Goal: Task Accomplishment & Management: Complete application form

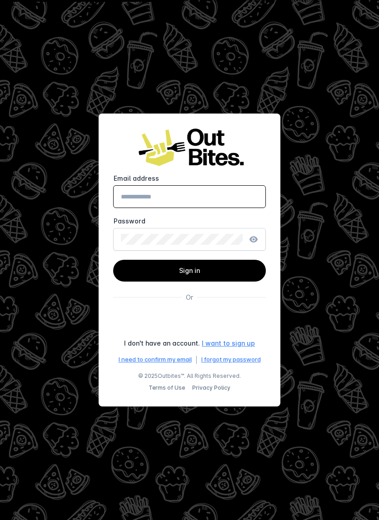
click at [254, 239] on icon "button" at bounding box center [254, 239] width 2 height 2
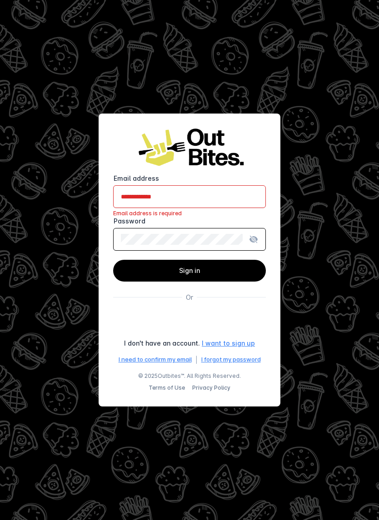
click at [189, 196] on input "Email address" at bounding box center [189, 196] width 137 height 11
click at [190, 148] on img at bounding box center [189, 147] width 109 height 39
click at [190, 322] on div "使用 Google 账号登录。在新标签页中打开" at bounding box center [189, 322] width 155 height 20
click at [163, 343] on div "I [PERSON_NAME]'t have an account." at bounding box center [162, 344] width 76 height 10
click at [142, 196] on input "Email address" at bounding box center [189, 196] width 137 height 11
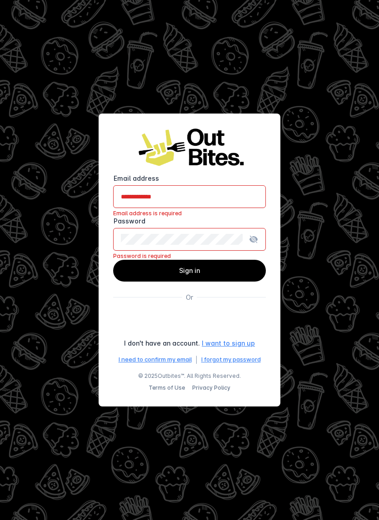
click at [227, 343] on link "I want to sign up" at bounding box center [228, 344] width 53 height 10
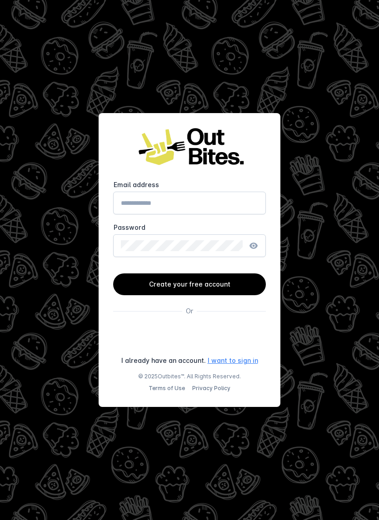
click at [190, 285] on span "Create your free account" at bounding box center [189, 284] width 81 height 8
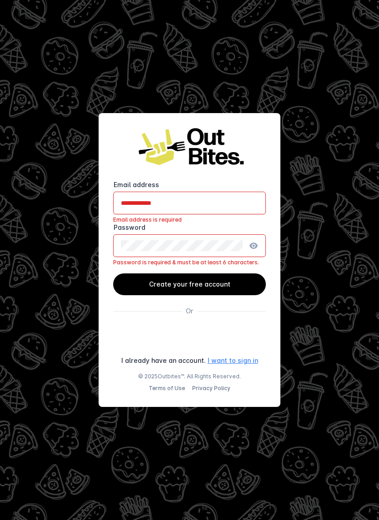
click at [254, 246] on icon "button" at bounding box center [254, 246] width 2 height 2
click at [196, 336] on div "使用 Google 账号登录。在新标签页中打开" at bounding box center [189, 336] width 155 height 20
click at [173, 377] on link "Outbites™" at bounding box center [171, 376] width 26 height 7
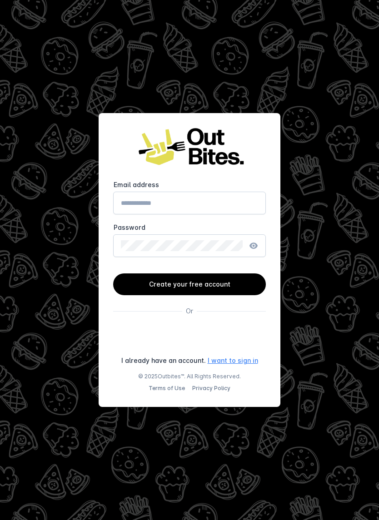
click at [167, 389] on link "Terms of Use" at bounding box center [167, 388] width 36 height 7
click at [231, 361] on link "I want to sign in" at bounding box center [233, 361] width 50 height 10
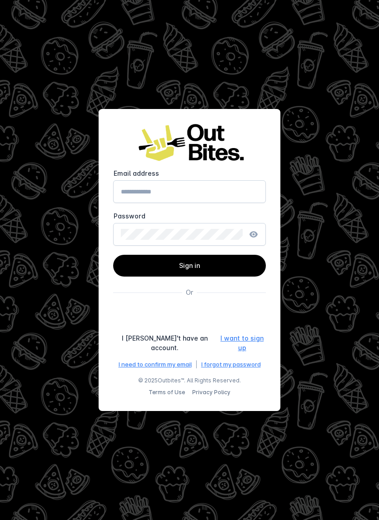
click at [156, 322] on div "使用 Google 账号登录。在新标签页中打开" at bounding box center [189, 317] width 155 height 20
